Goal: Find specific page/section: Find specific page/section

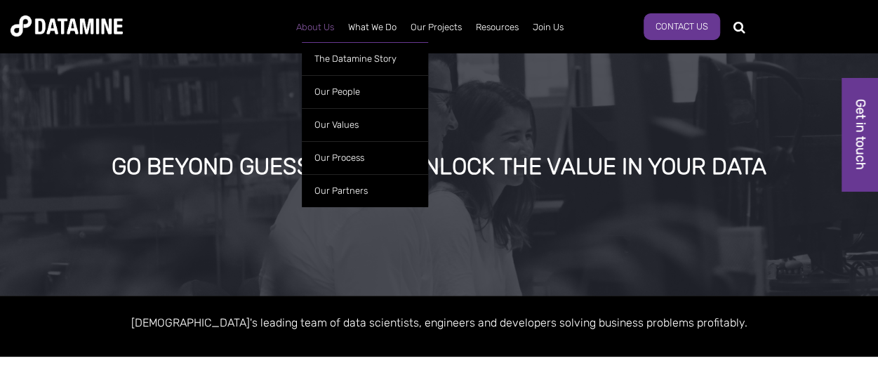
click at [323, 32] on link "About Us" at bounding box center [315, 27] width 52 height 37
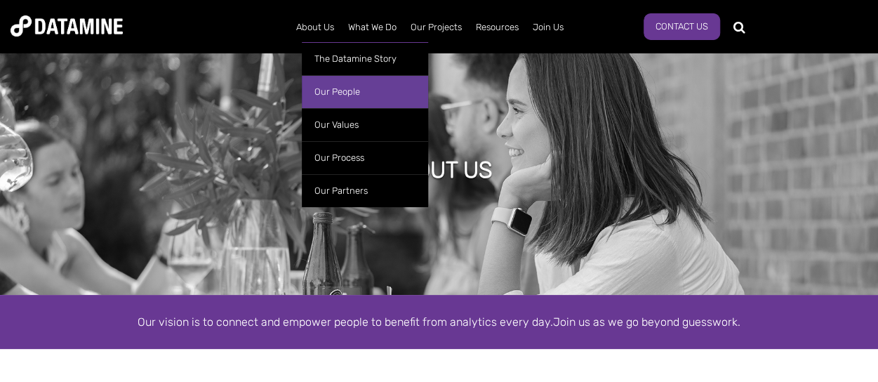
click at [340, 91] on link "Our People" at bounding box center [365, 91] width 126 height 33
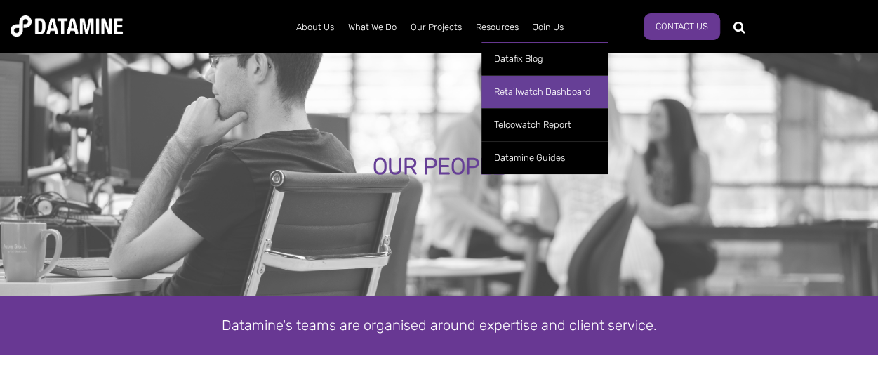
click at [514, 95] on link "Retailwatch Dashboard" at bounding box center [545, 91] width 126 height 33
